Goal: Task Accomplishment & Management: Manage account settings

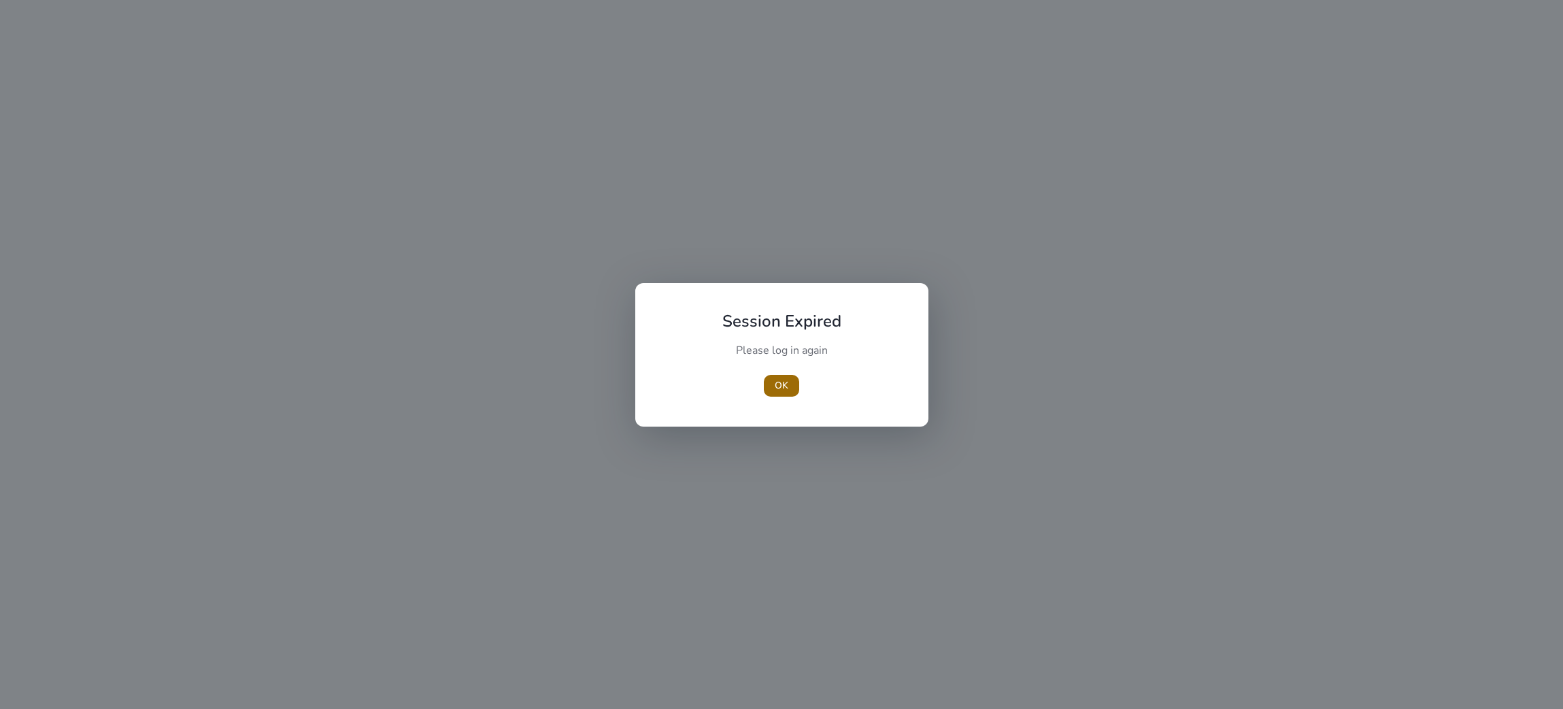
click at [769, 394] on span "button" at bounding box center [781, 385] width 35 height 33
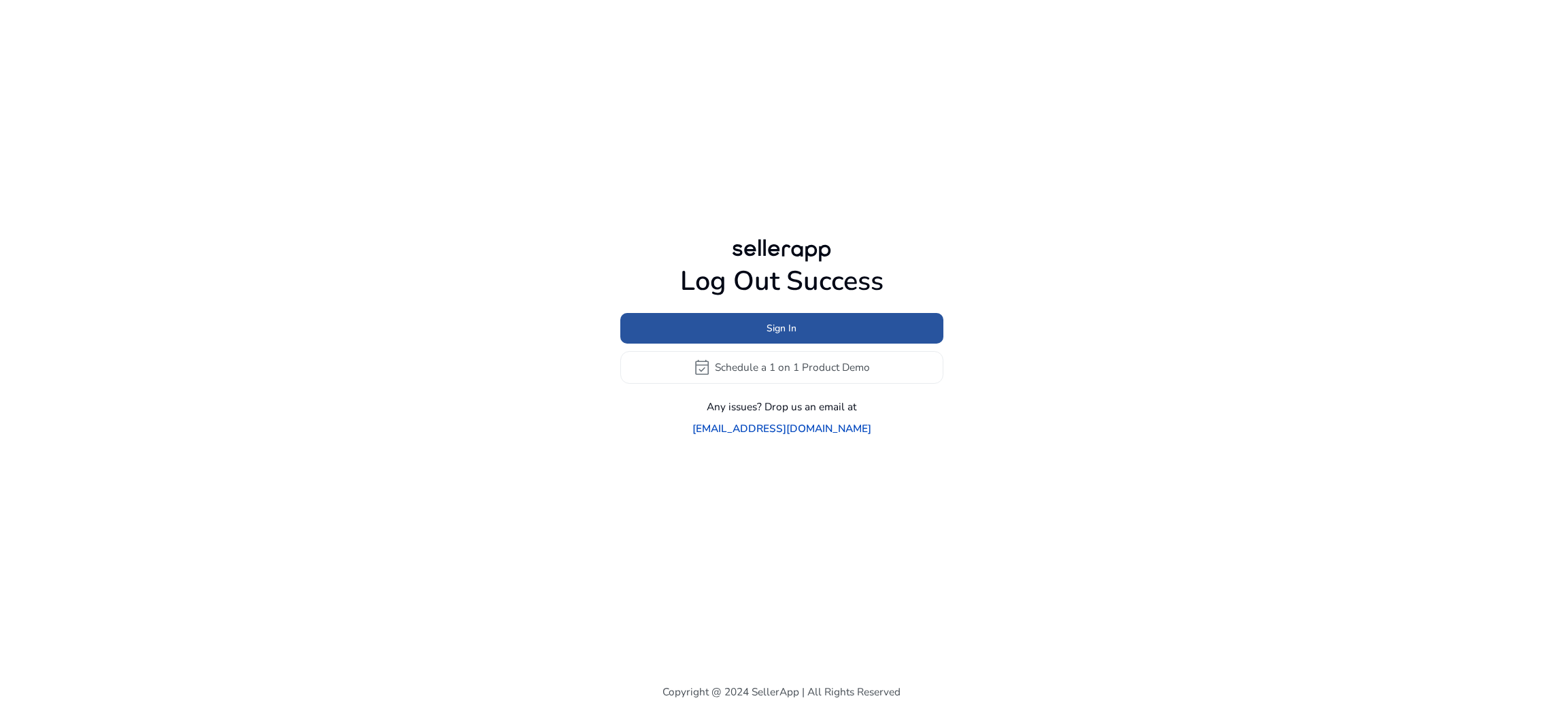
click at [762, 325] on span at bounding box center [781, 327] width 323 height 33
click at [762, 334] on span at bounding box center [781, 327] width 323 height 33
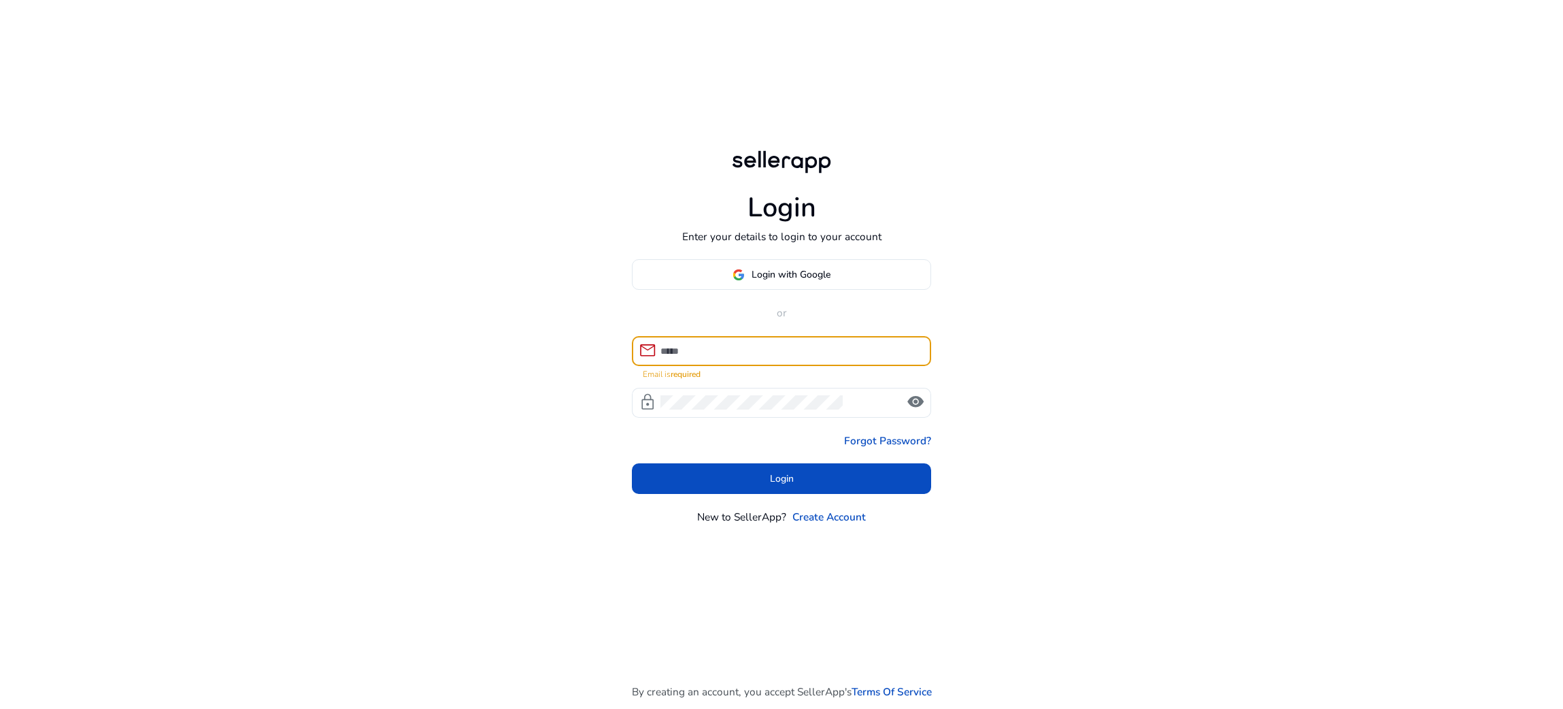
click at [713, 351] on input at bounding box center [789, 350] width 259 height 15
paste input "**********"
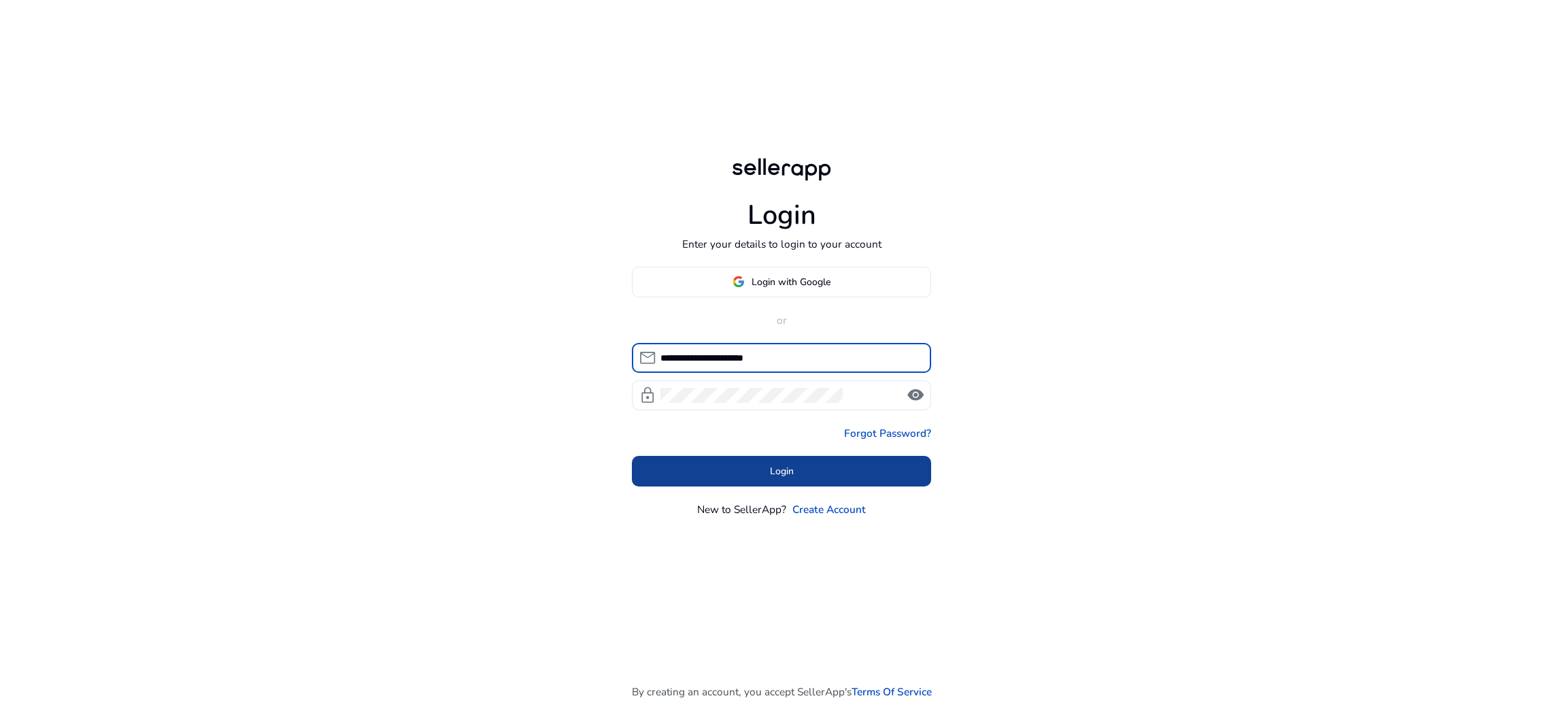
type input "**********"
click at [791, 481] on span at bounding box center [781, 471] width 299 height 33
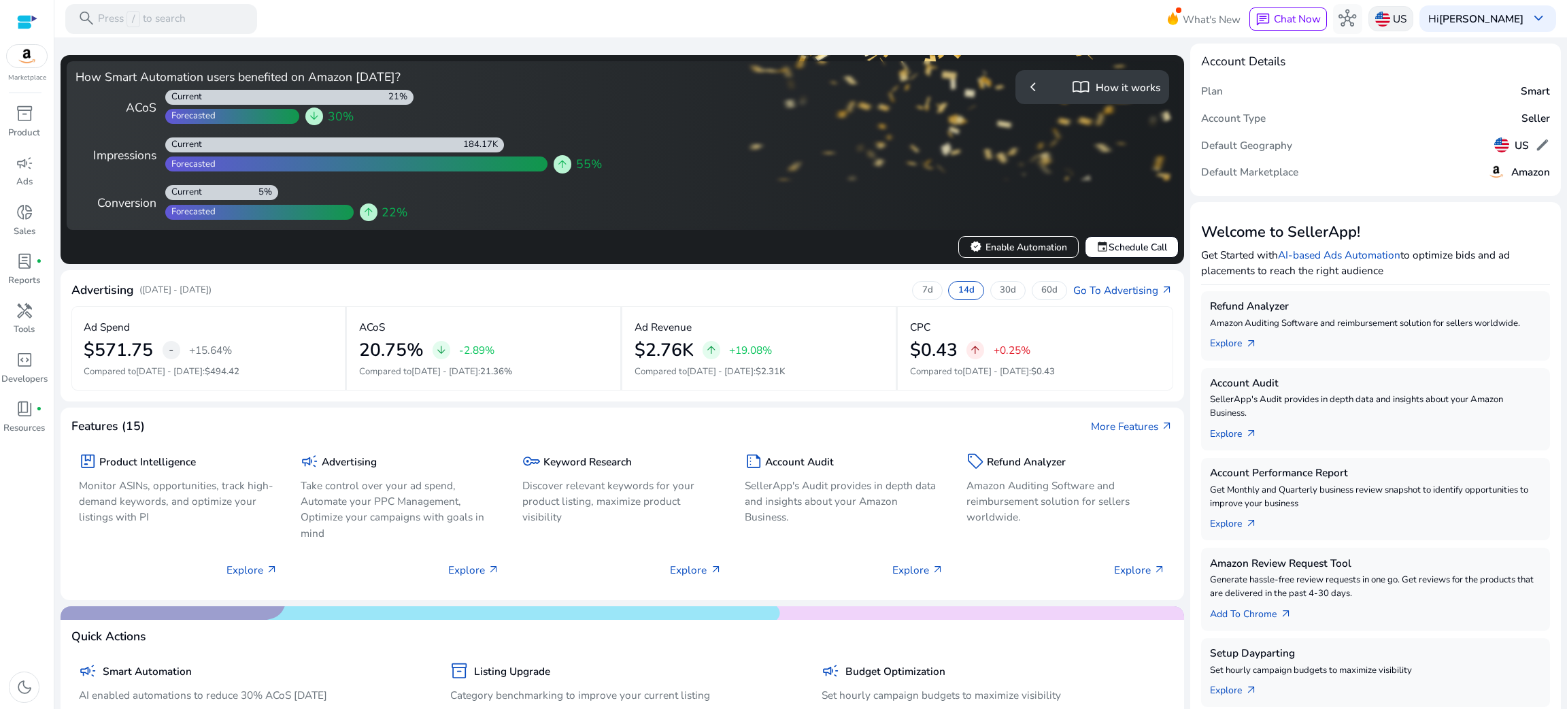
click at [1375, 22] on img at bounding box center [1382, 19] width 15 height 15
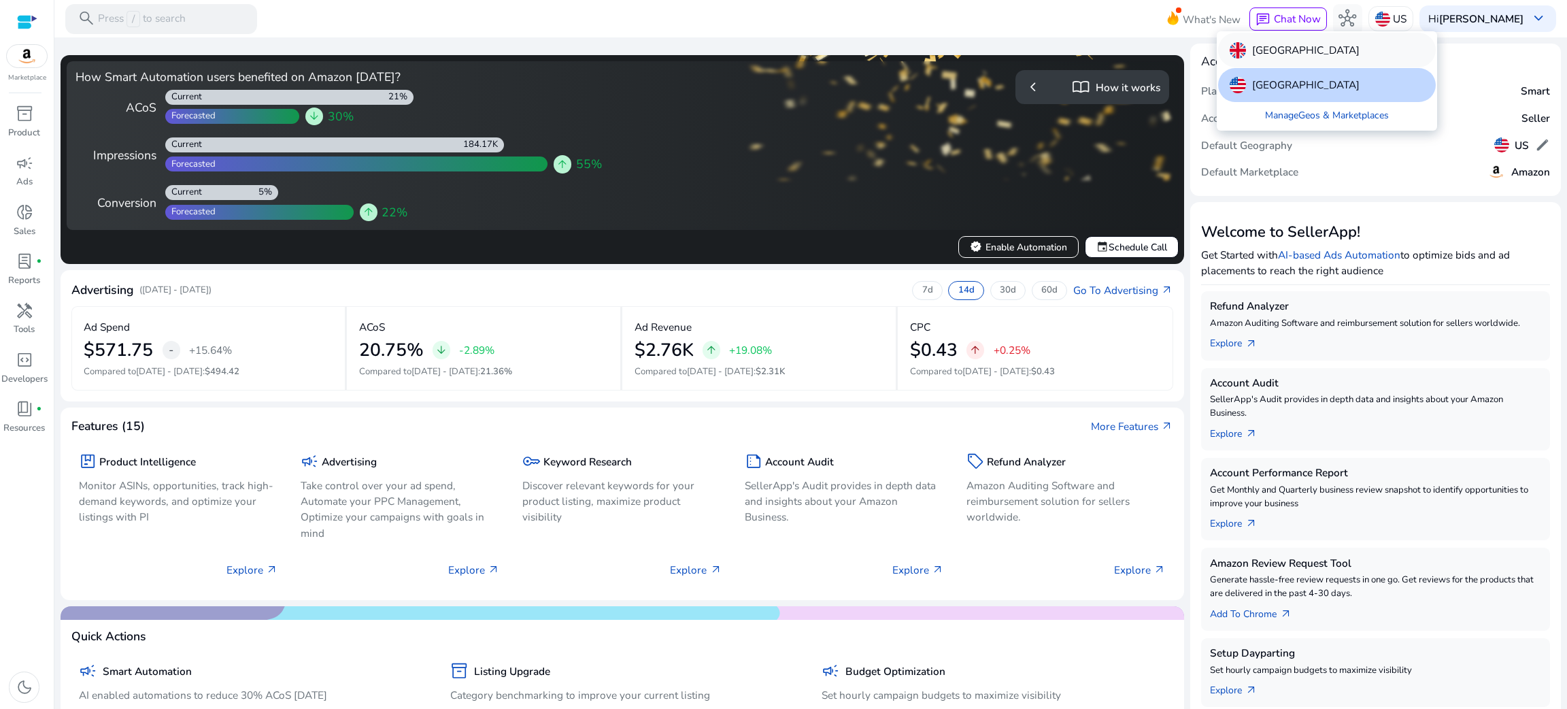
click at [1319, 44] on p "[GEOGRAPHIC_DATA]" at bounding box center [1305, 50] width 107 height 16
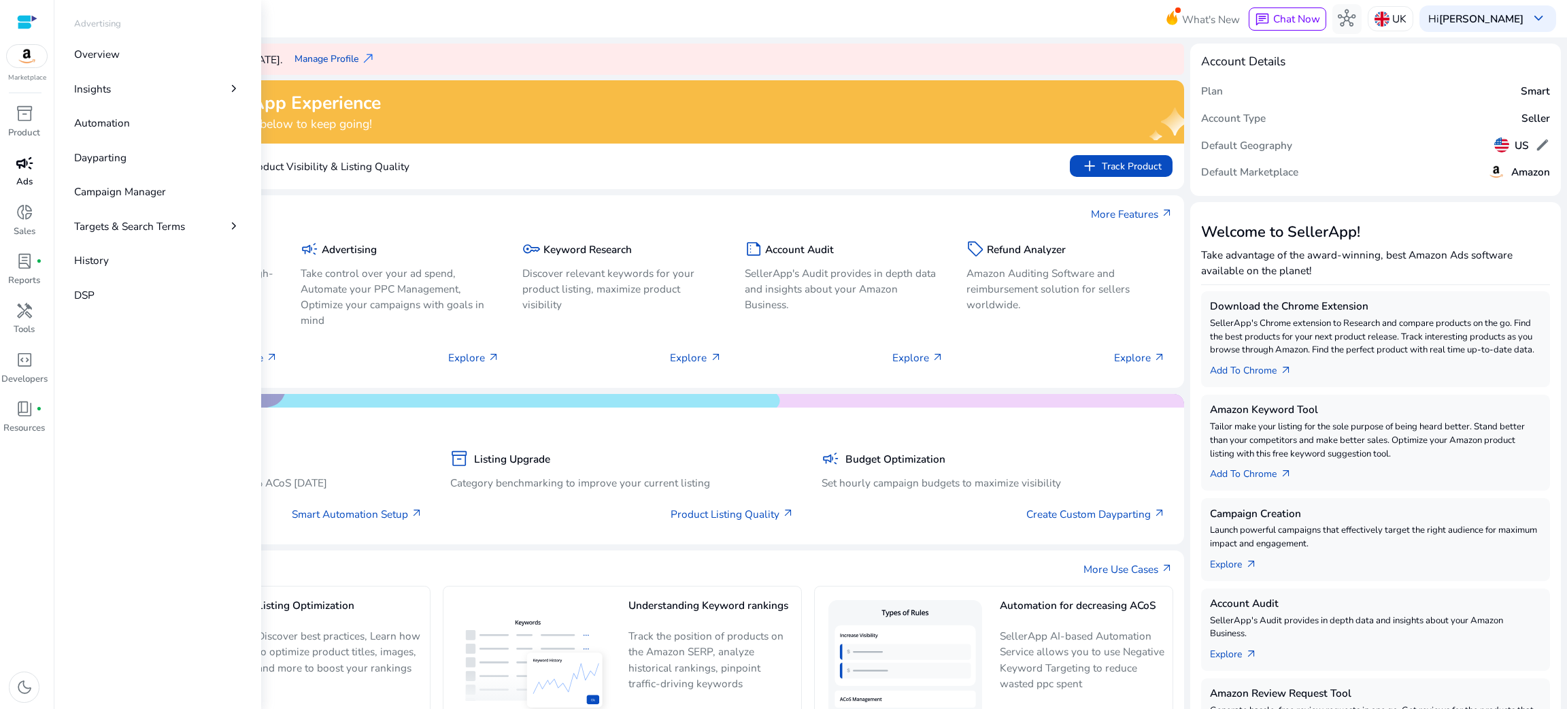
click at [27, 171] on span "campaign" at bounding box center [25, 163] width 18 height 18
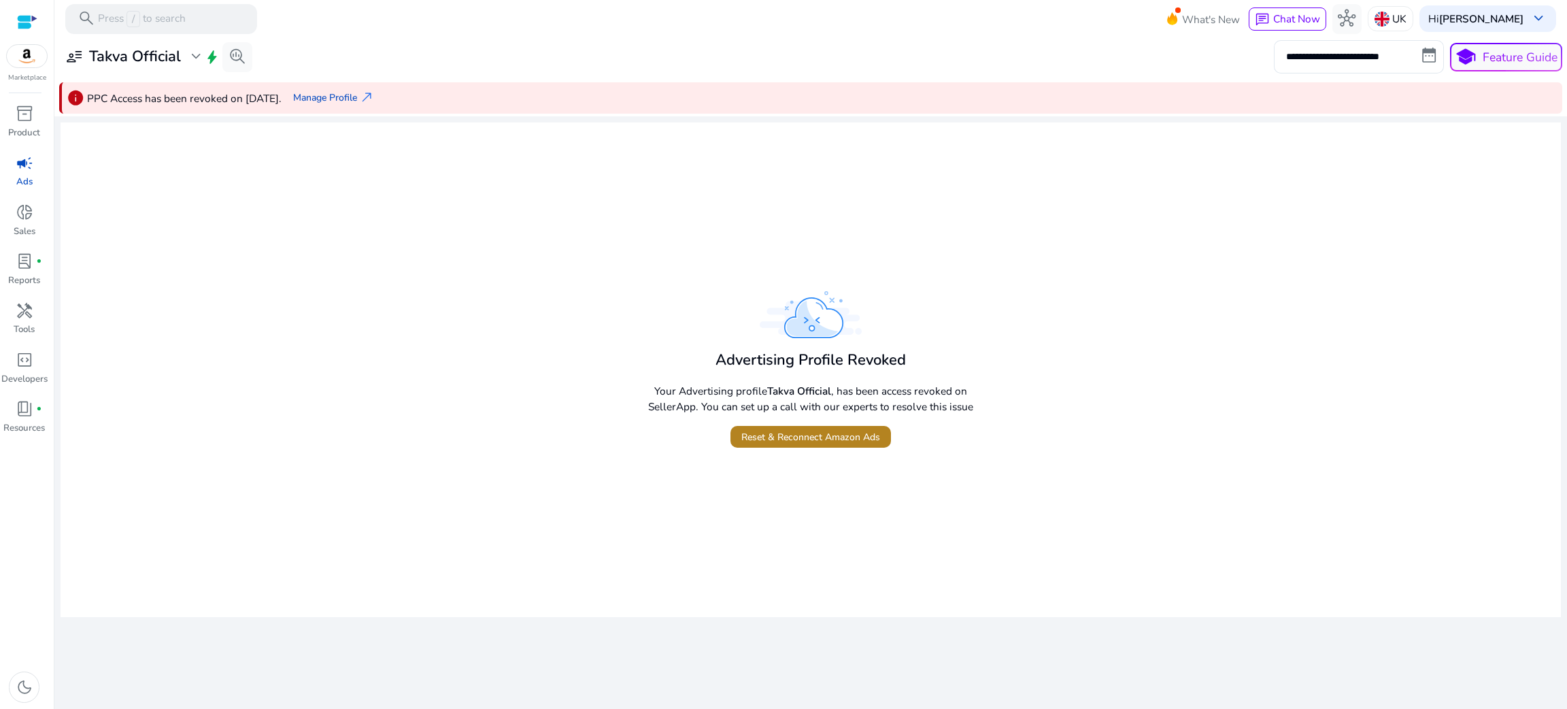
click at [805, 438] on span "Reset & Reconnect Amazon Ads" at bounding box center [810, 437] width 139 height 14
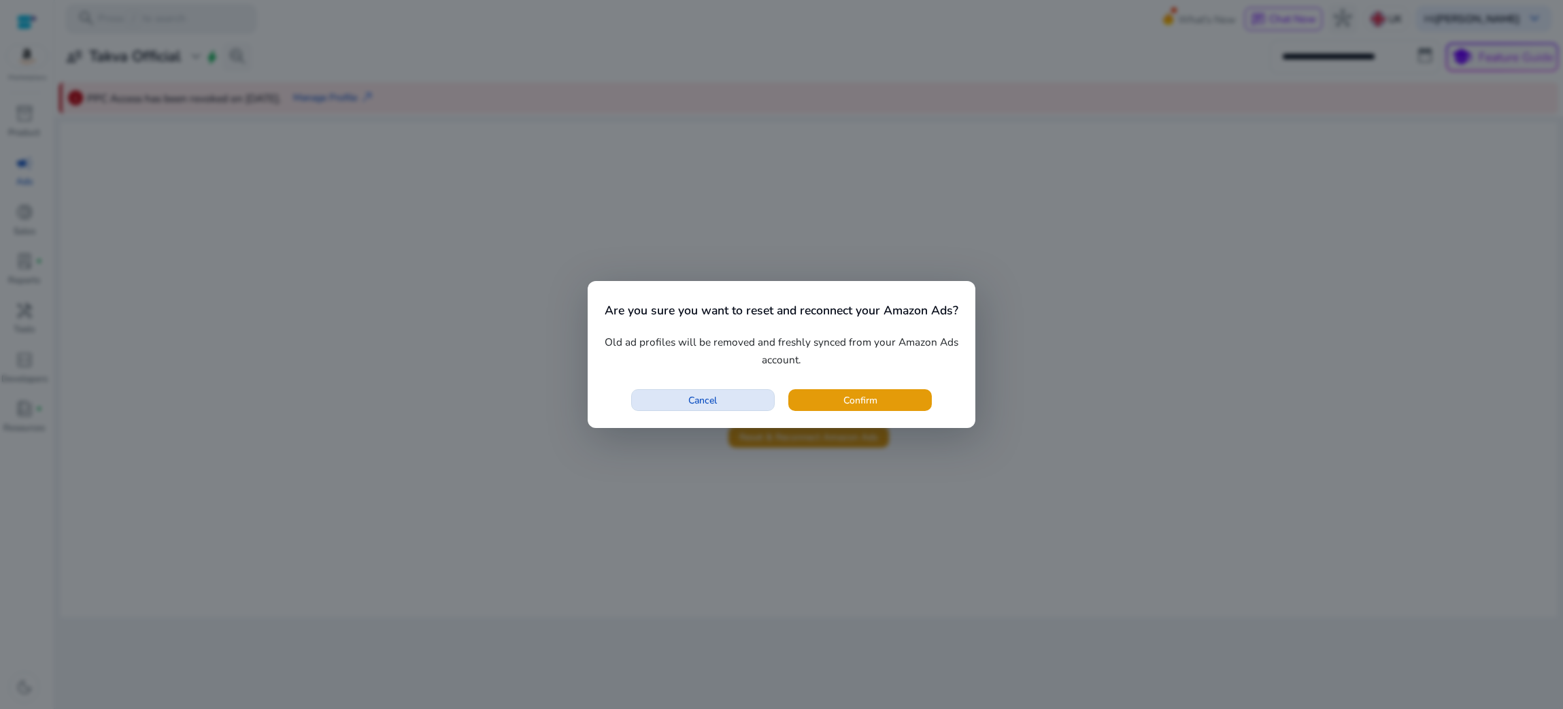
click at [709, 395] on span "Cancel" at bounding box center [702, 400] width 29 height 14
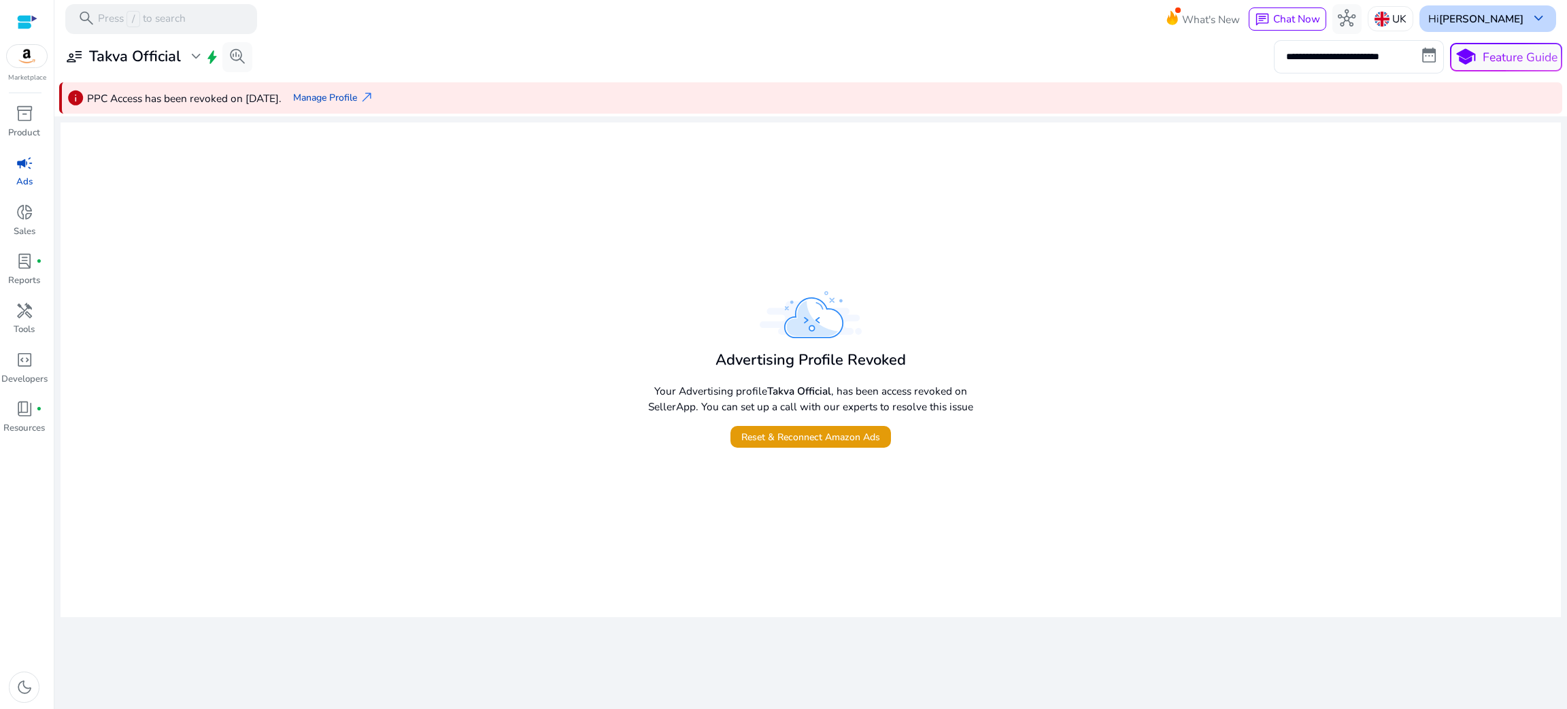
click at [1439, 12] on b "[PERSON_NAME]" at bounding box center [1481, 19] width 84 height 14
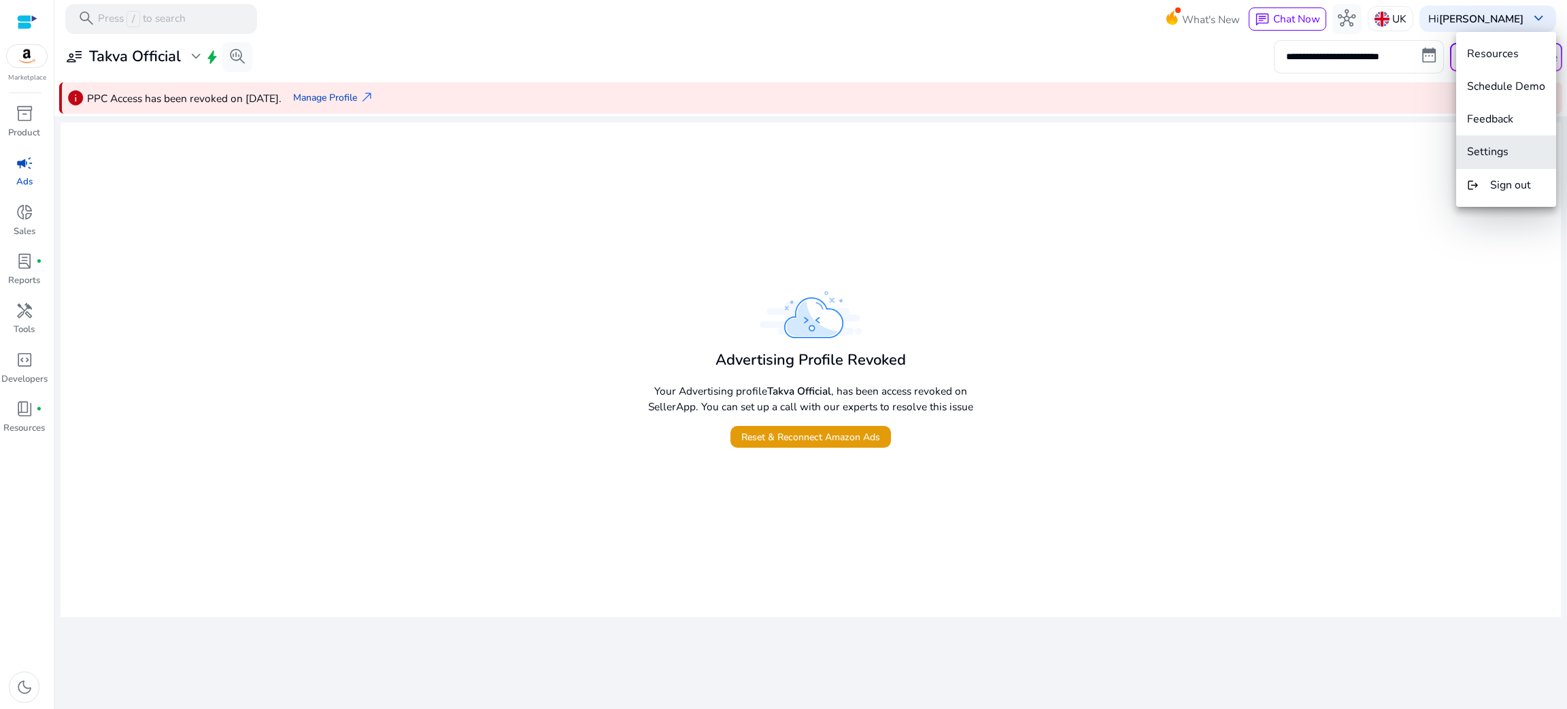
click at [1495, 150] on span "Settings" at bounding box center [1487, 151] width 41 height 15
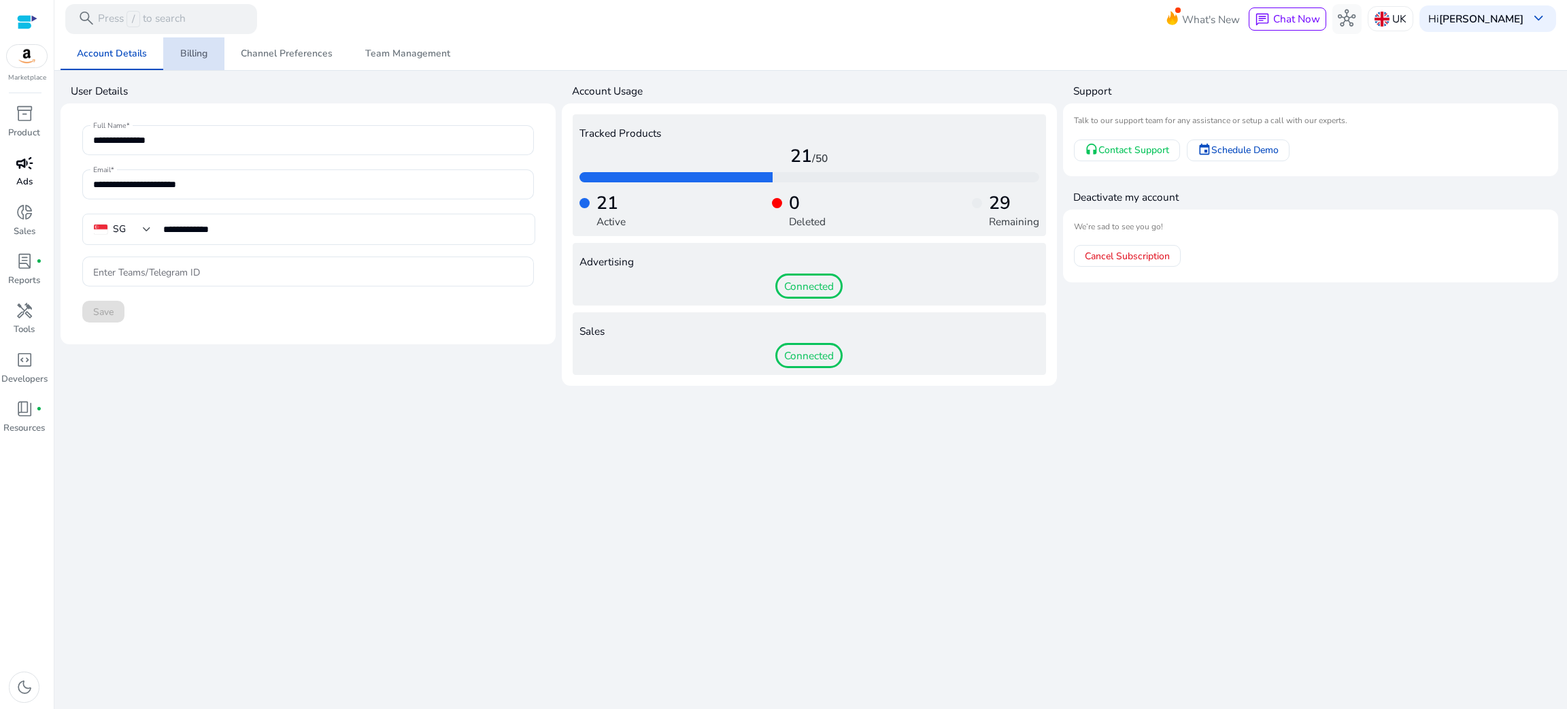
click at [183, 44] on span "Billing" at bounding box center [193, 53] width 27 height 33
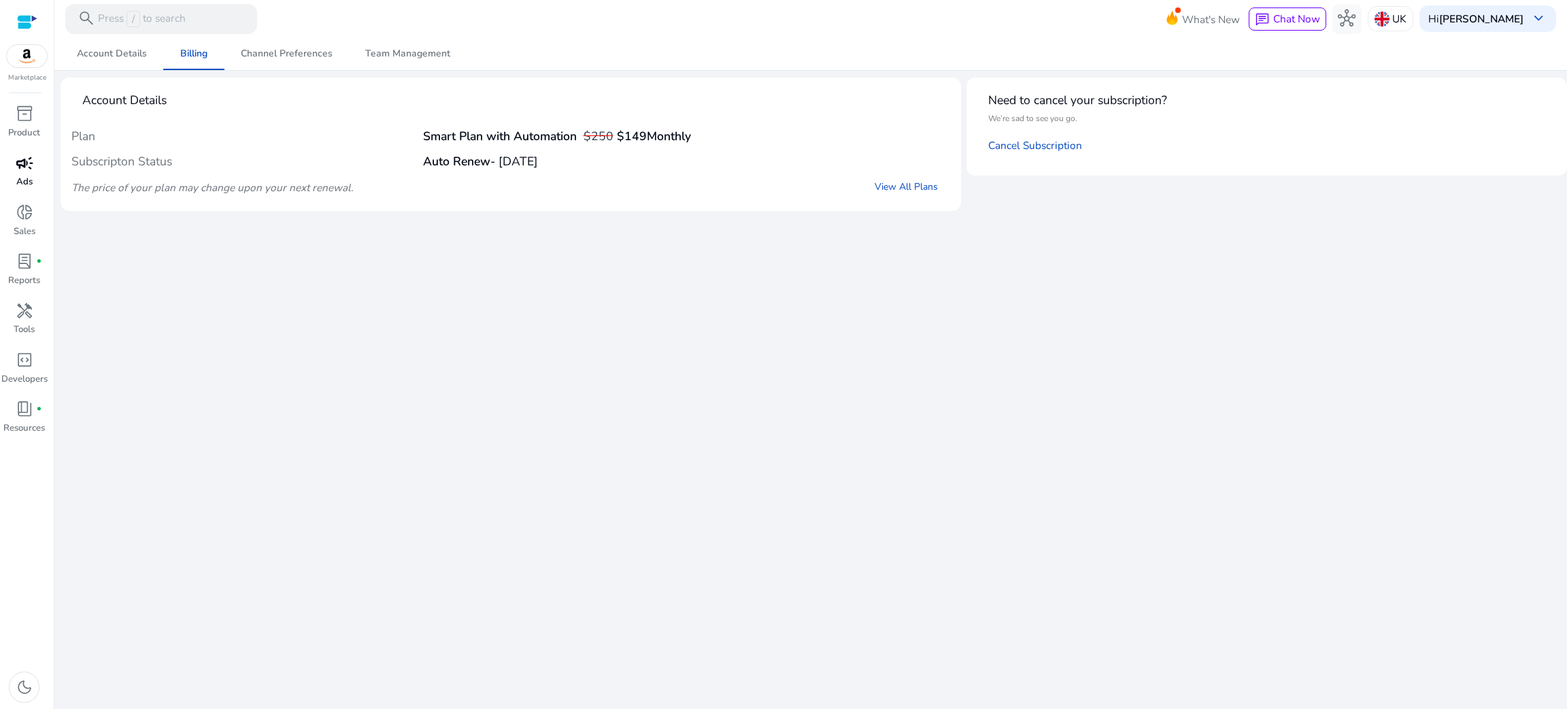
click at [434, 159] on b "Auto Renew" at bounding box center [456, 161] width 67 height 16
click at [18, 102] on div "inventory_2" at bounding box center [23, 114] width 41 height 24
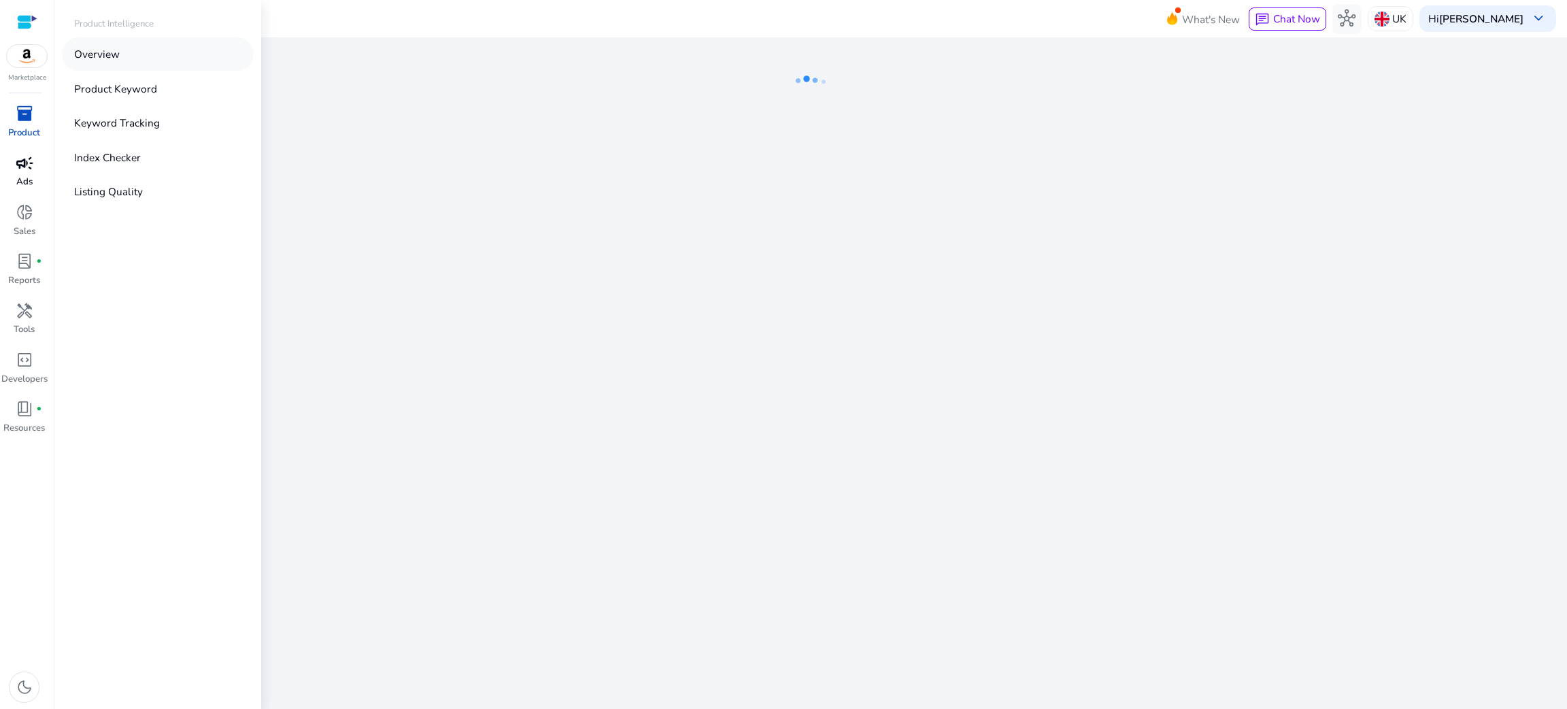
click at [82, 44] on link "Overview" at bounding box center [158, 53] width 192 height 33
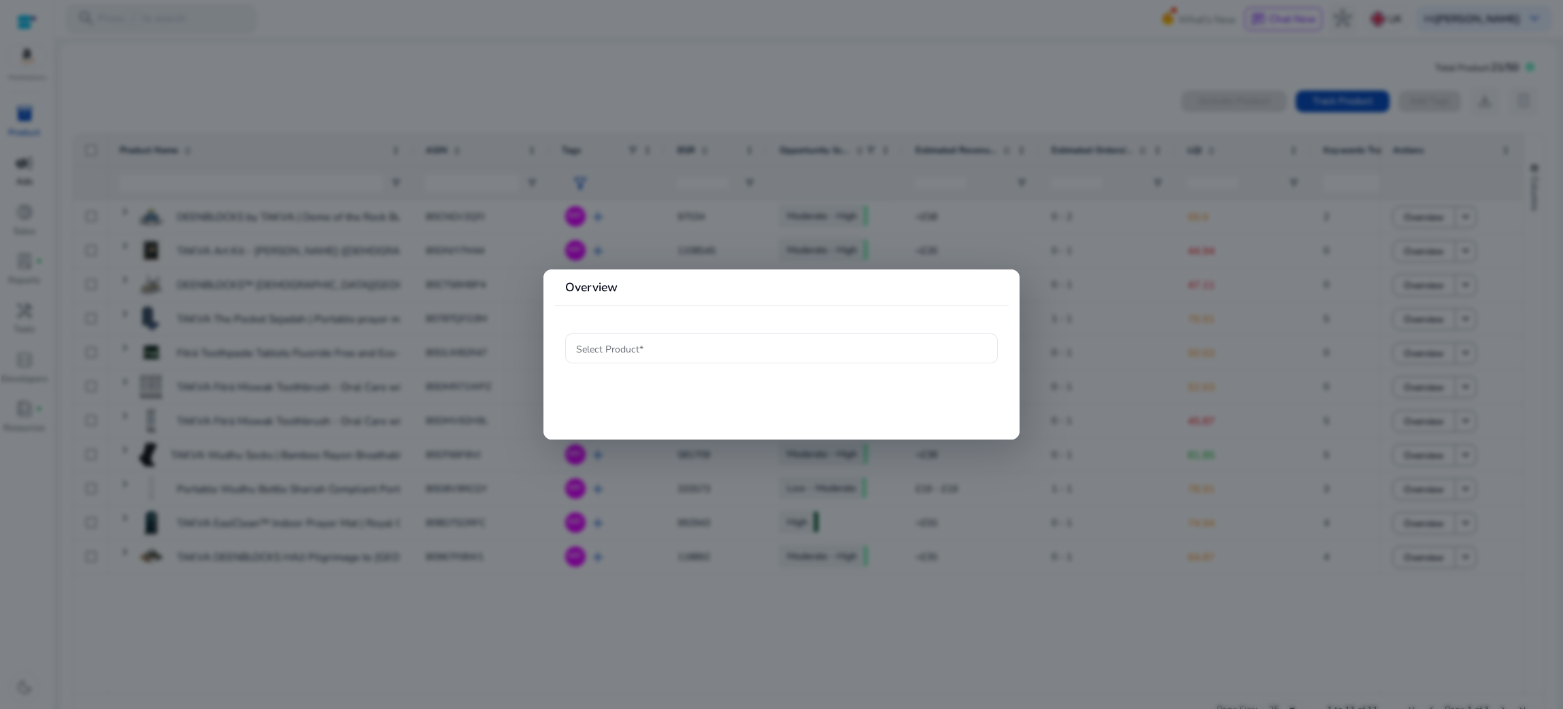
click at [394, 354] on div at bounding box center [781, 354] width 1563 height 709
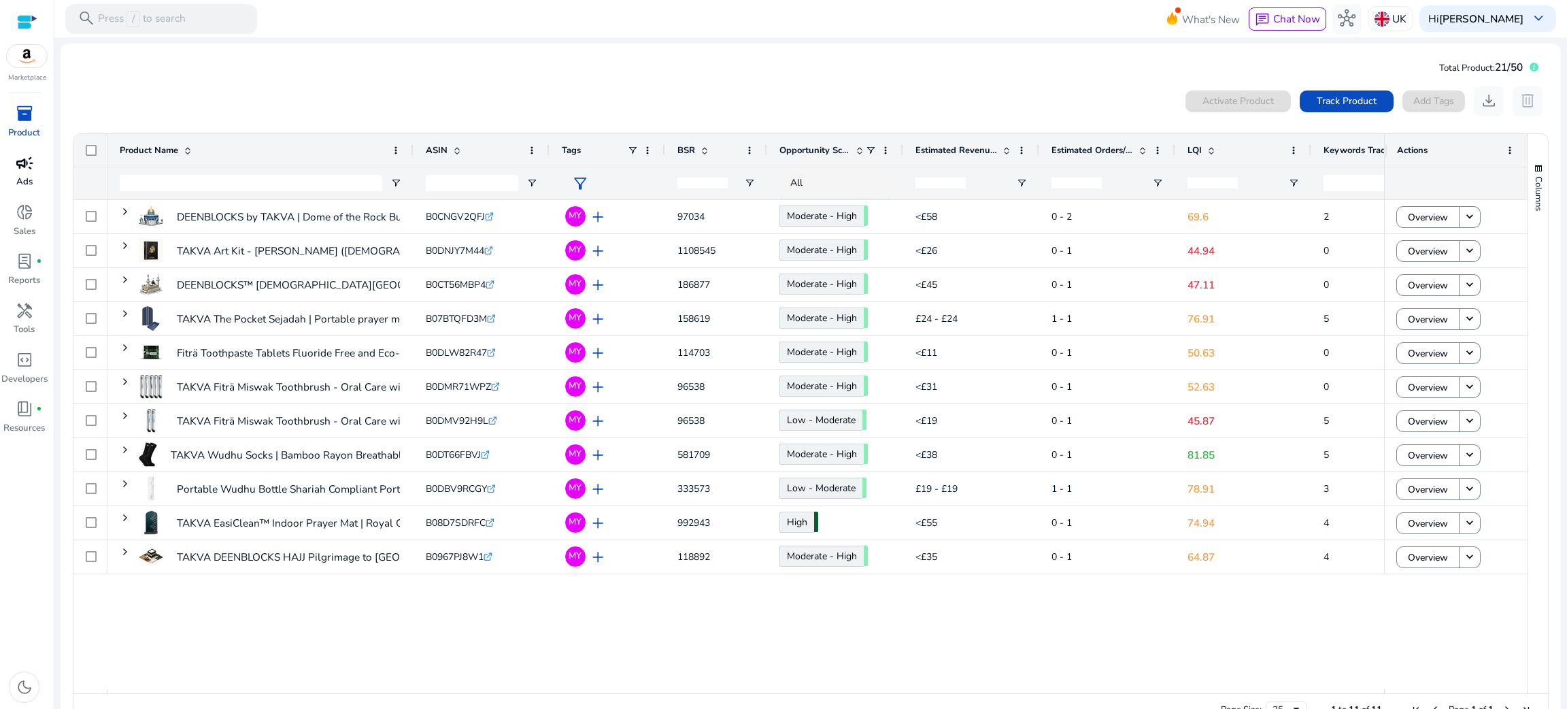
click at [17, 177] on p "Ads" at bounding box center [24, 182] width 16 height 14
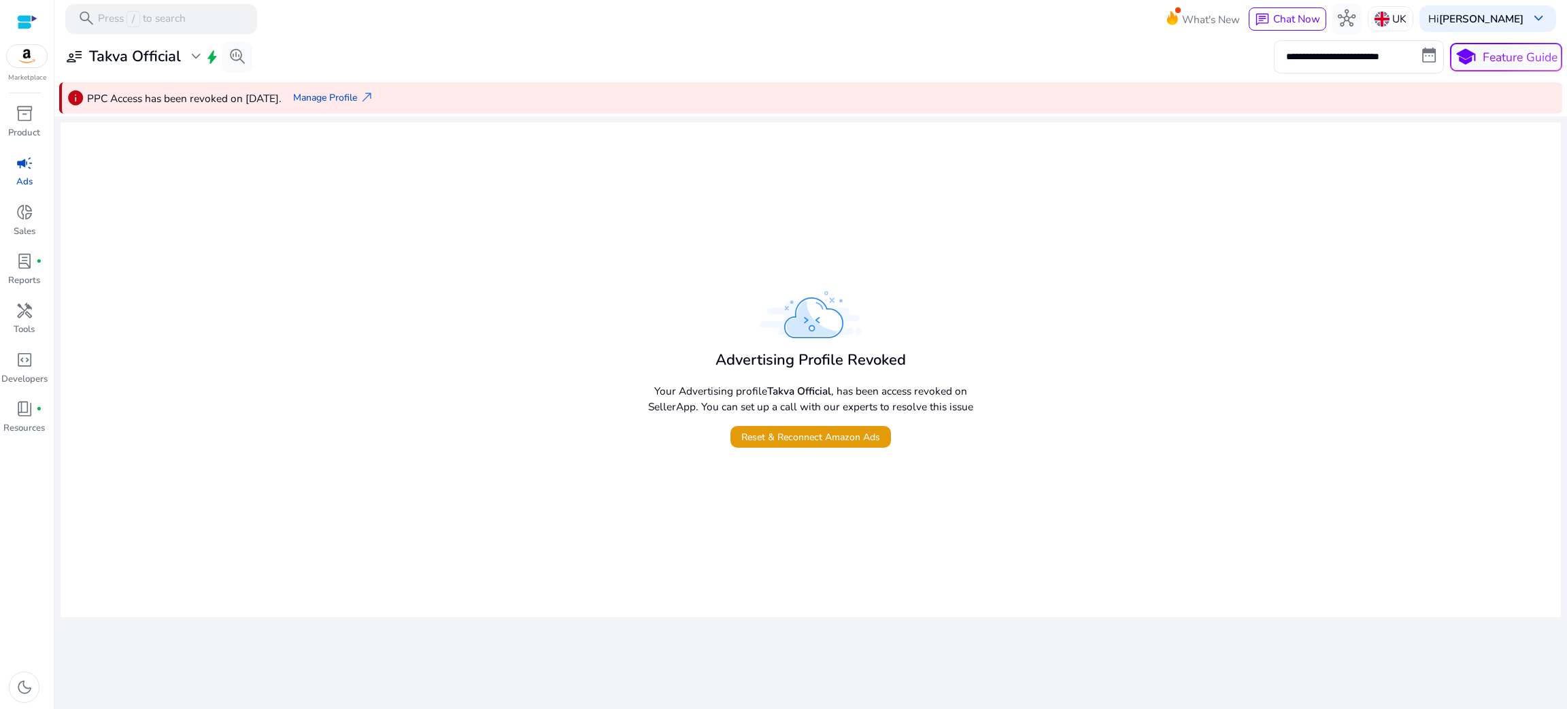
click at [835, 379] on div "Advertising Profile Revoked Your Advertising profile [PERSON_NAME] Official , h…" at bounding box center [811, 369] width 340 height 156
